Goal: Task Accomplishment & Management: Complete application form

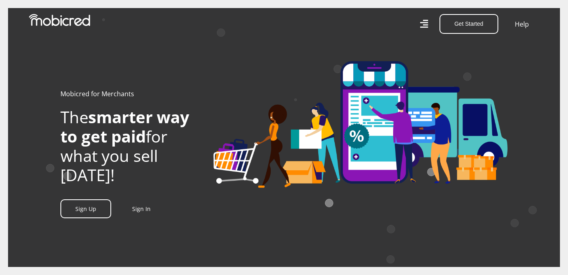
scroll to position [0, 383]
click at [94, 210] on link "Sign Up" at bounding box center [85, 209] width 51 height 19
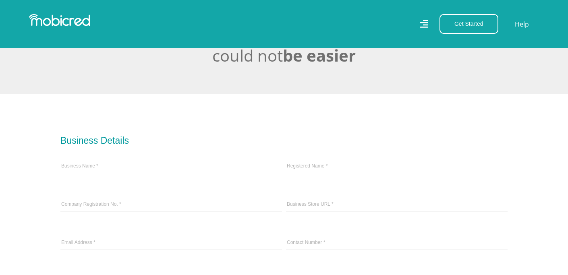
scroll to position [215, 0]
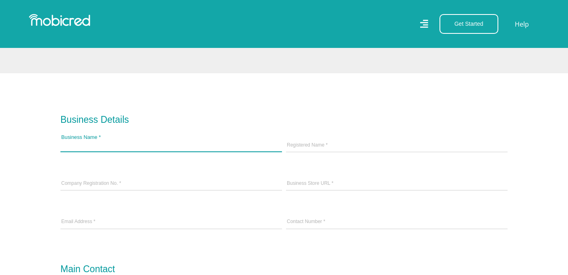
click at [97, 144] on input "Business Name *" at bounding box center [171, 146] width 222 height 12
type input "Cricket company"
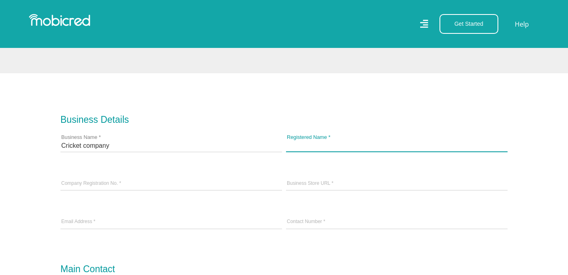
click at [333, 145] on input "Registered Name *" at bounding box center [397, 146] width 222 height 12
